Goal: Transaction & Acquisition: Purchase product/service

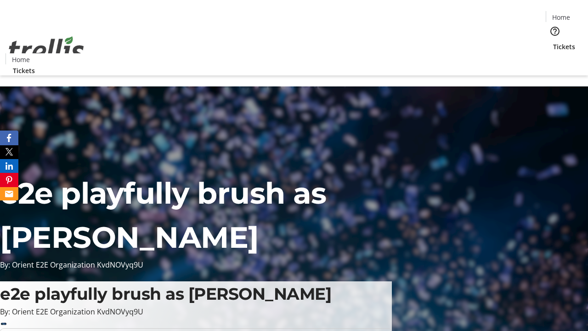
click at [562, 14] on span "Sign Up" at bounding box center [565, 12] width 27 height 11
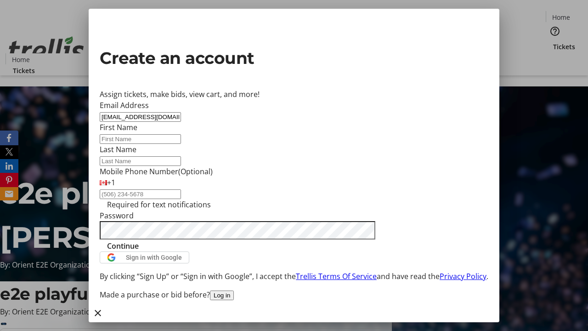
type input "[EMAIL_ADDRESS][DOMAIN_NAME]"
type input "[PERSON_NAME]"
click at [139, 251] on span "Continue" at bounding box center [123, 245] width 32 height 11
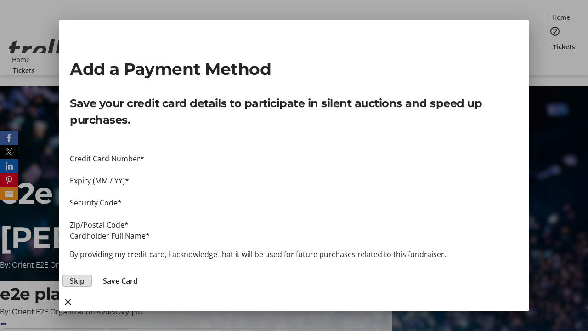
click at [85, 275] on span "Skip" at bounding box center [77, 280] width 15 height 11
click at [553, 42] on span "Tickets" at bounding box center [564, 47] width 22 height 10
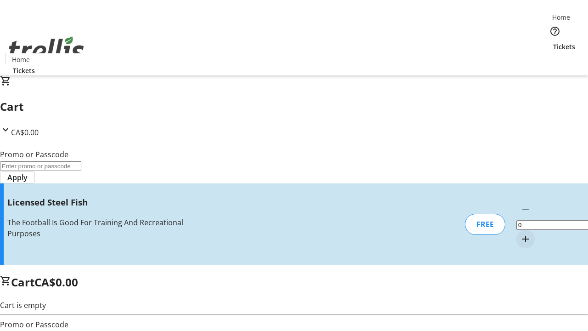
click at [520, 233] on mat-icon "Increment by one" at bounding box center [525, 238] width 11 height 11
type input "1"
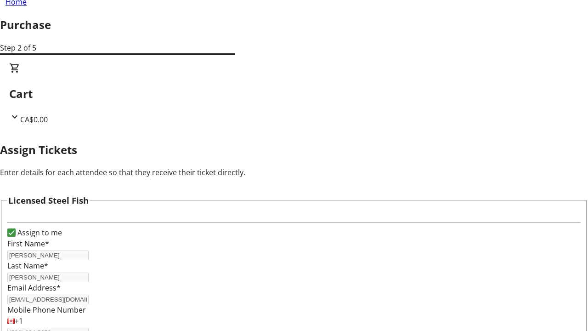
scroll to position [56, 0]
